Goal: Register for event/course

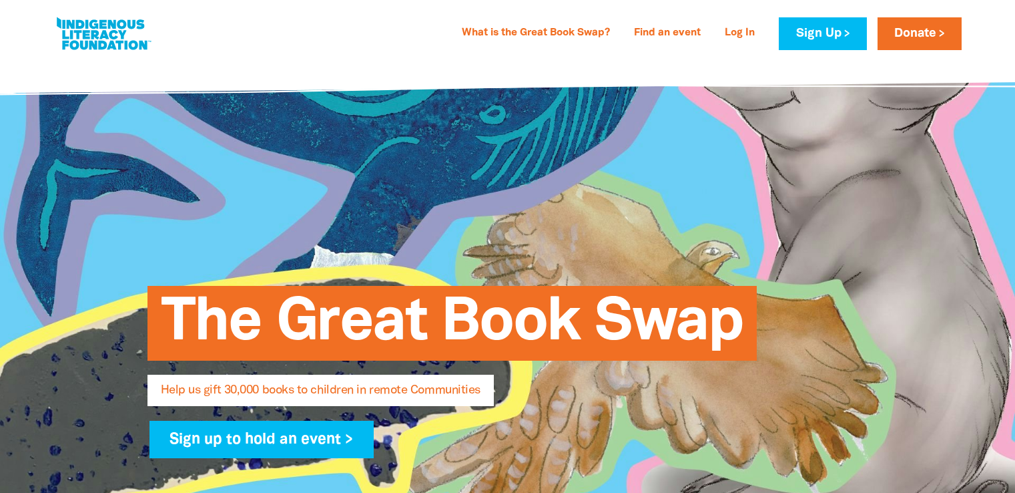
select select "AU"
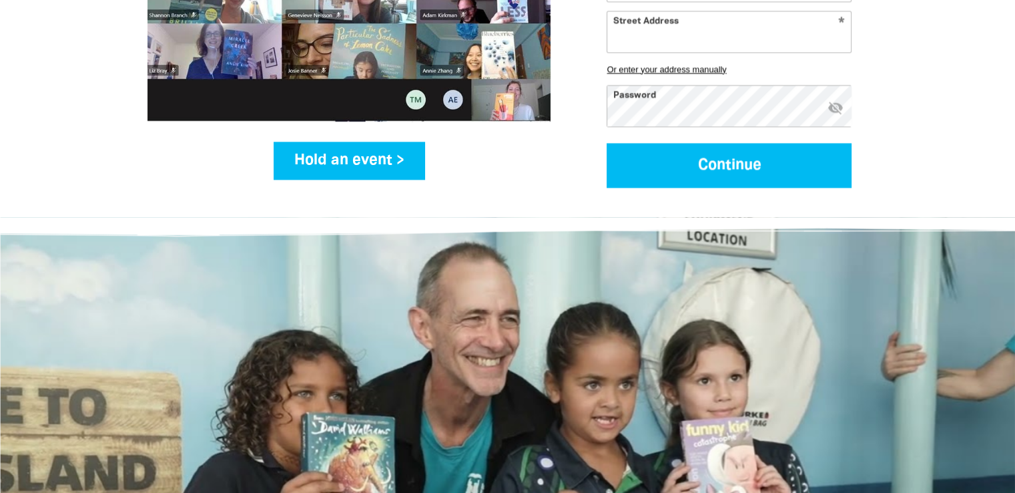
scroll to position [1935, 0]
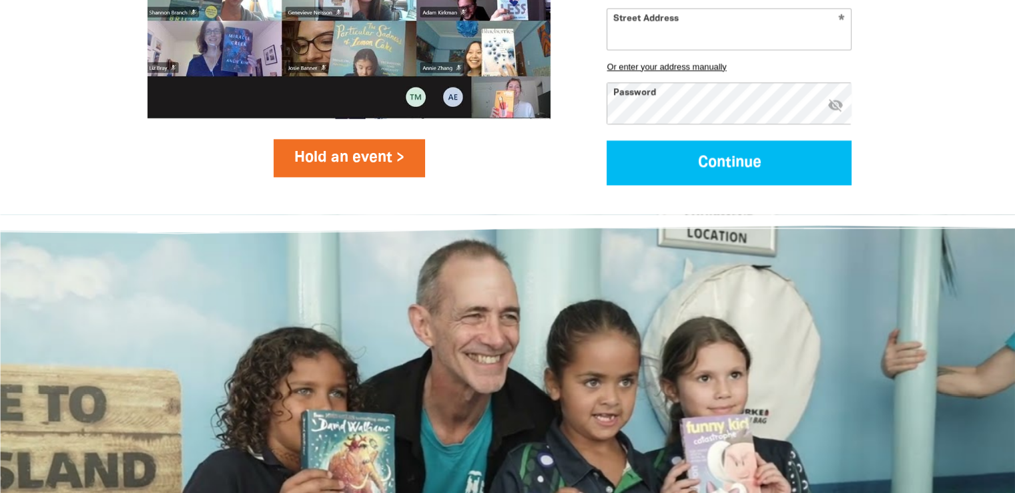
click at [322, 139] on link "Hold an event >" at bounding box center [349, 157] width 151 height 37
select select "AU"
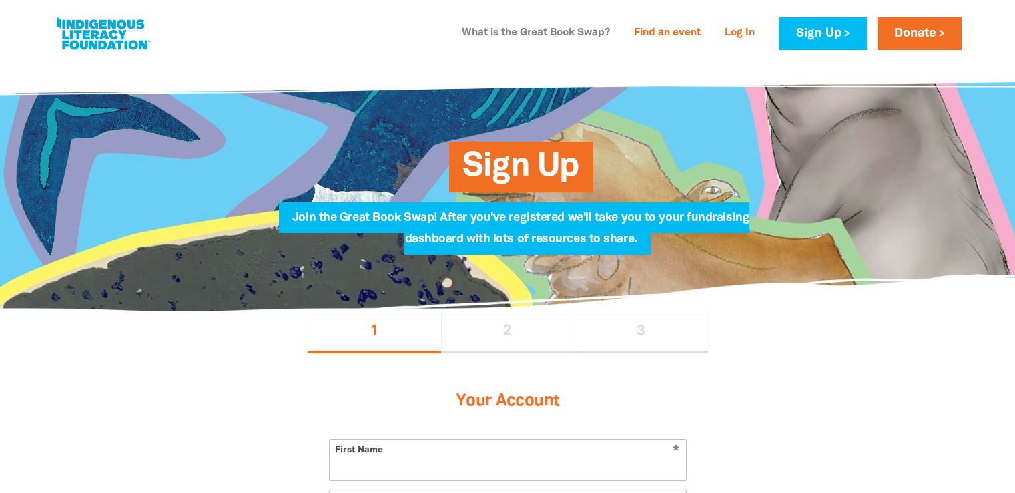
click at [549, 34] on link "What is the Great Book Swap?" at bounding box center [536, 33] width 164 height 21
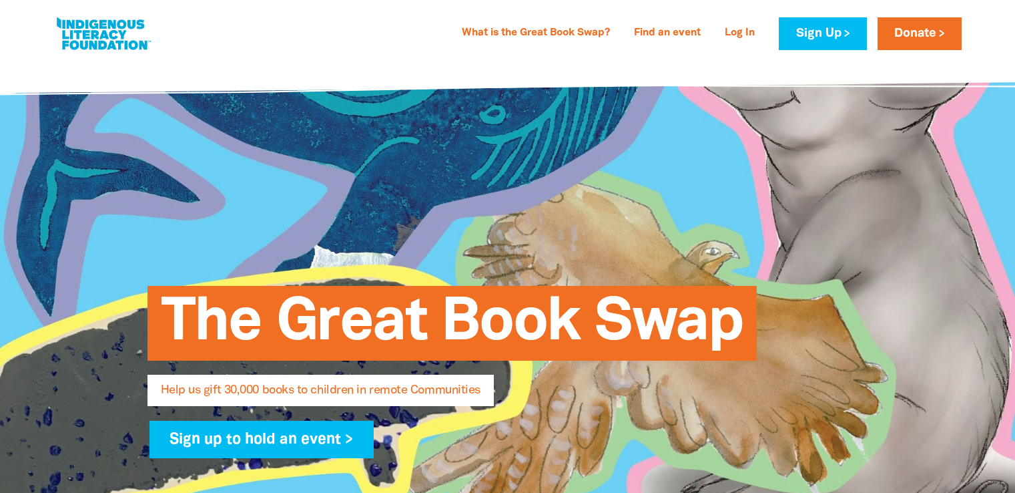
select select "AU"
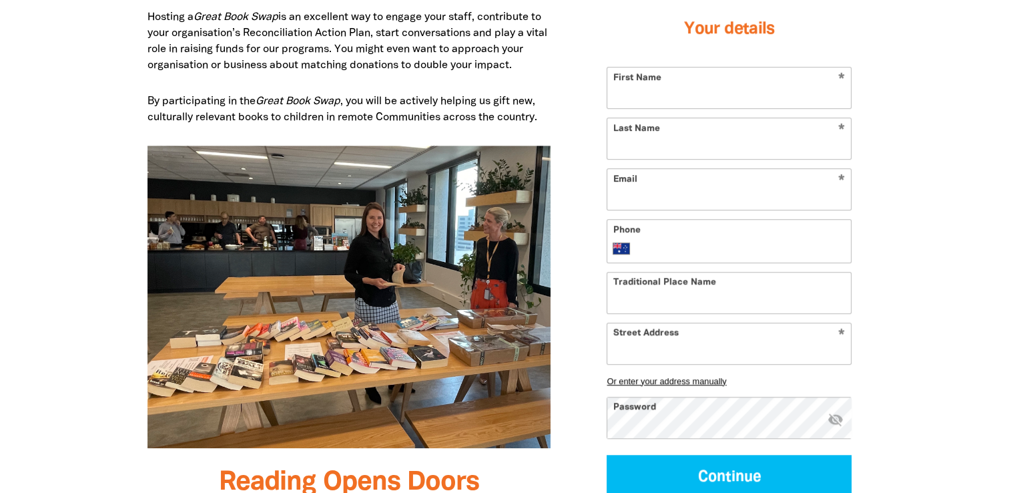
scroll to position [243, 0]
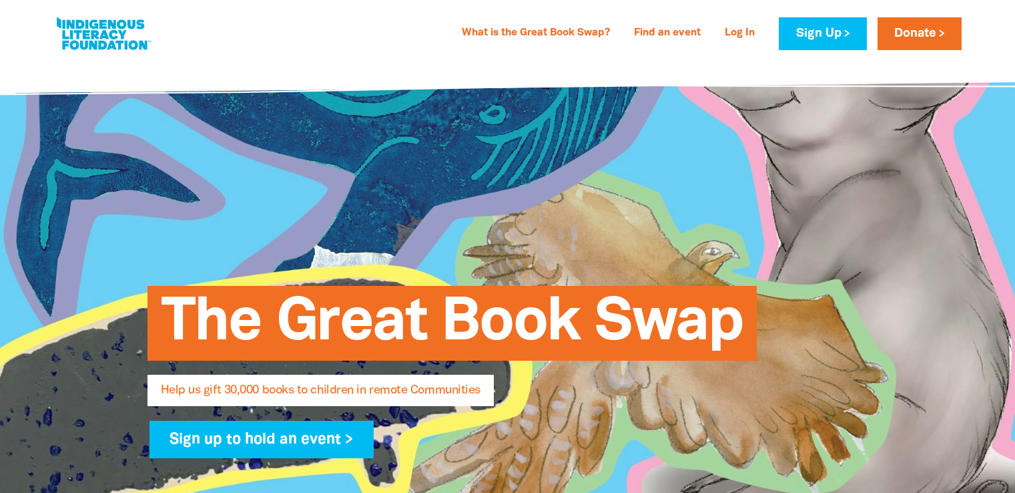
select select "AU"
